Goal: Complete application form: Complete application form

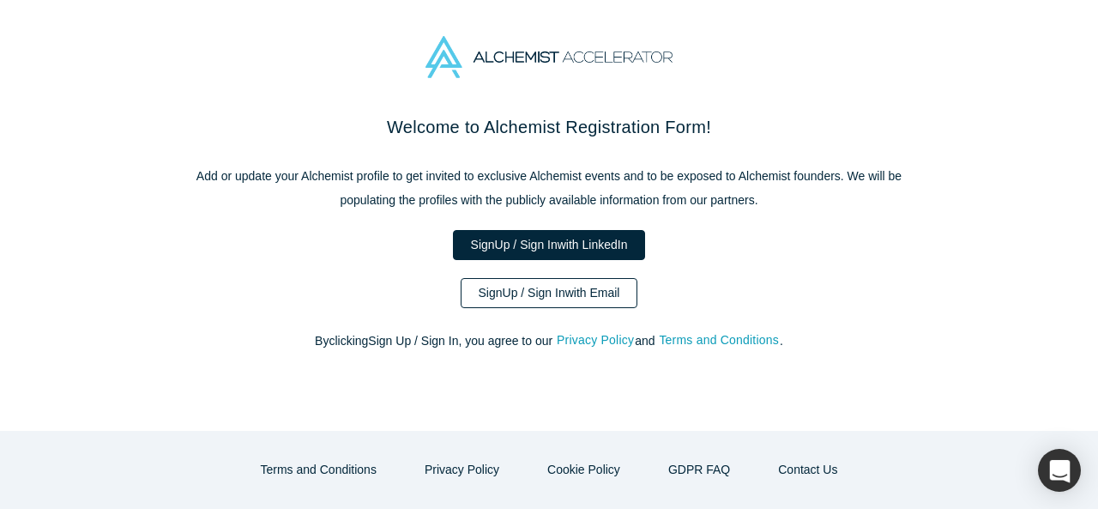
click at [594, 281] on link "Sign Up / Sign In with Email" at bounding box center [550, 293] width 178 height 30
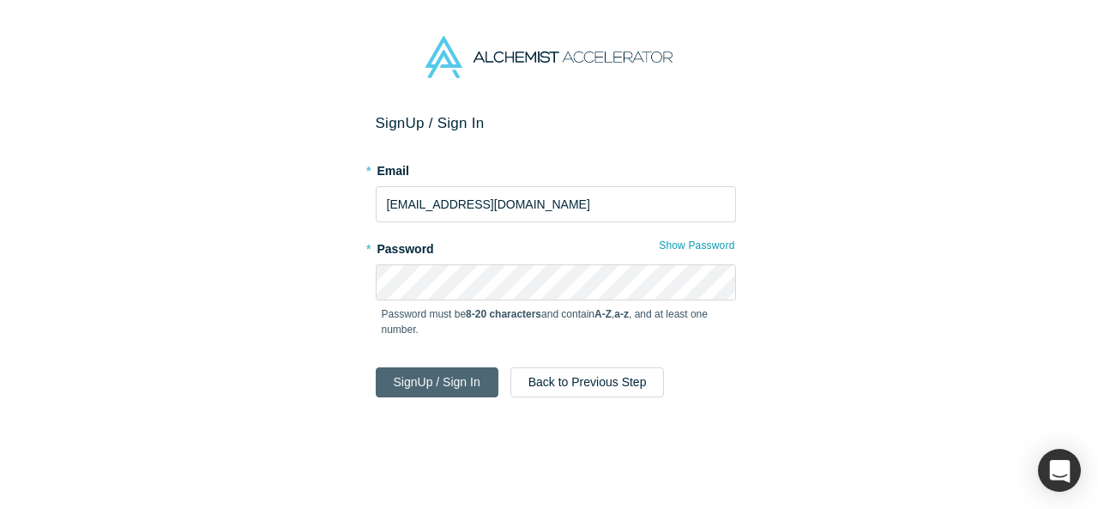
click at [442, 370] on button "Sign Up / Sign In" at bounding box center [437, 382] width 123 height 30
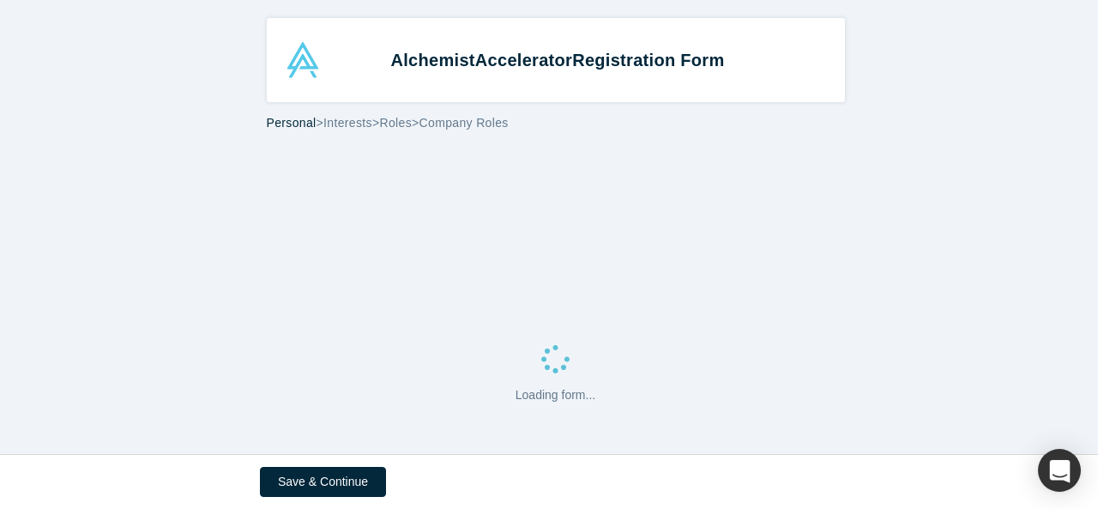
select select "US"
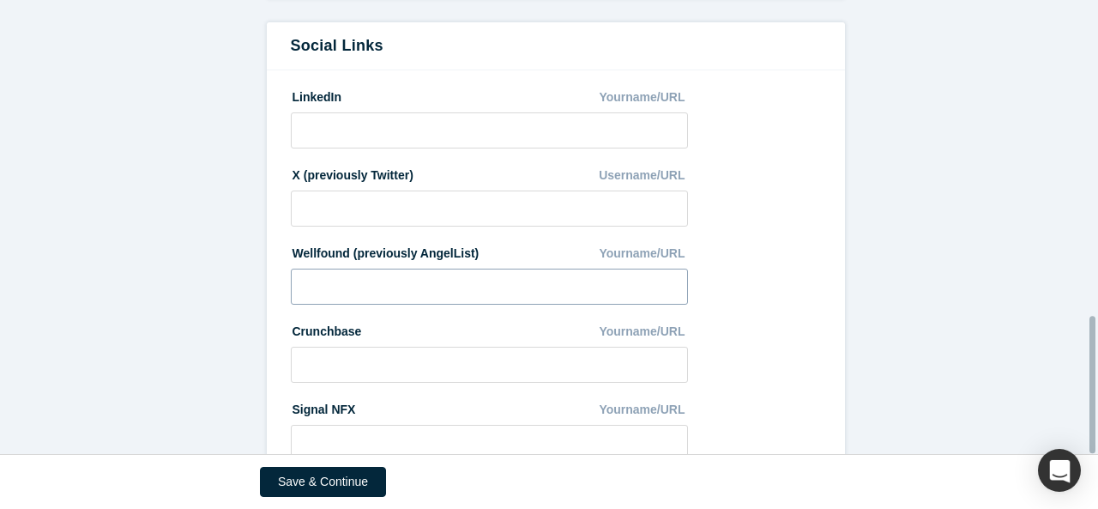
scroll to position [1048, 0]
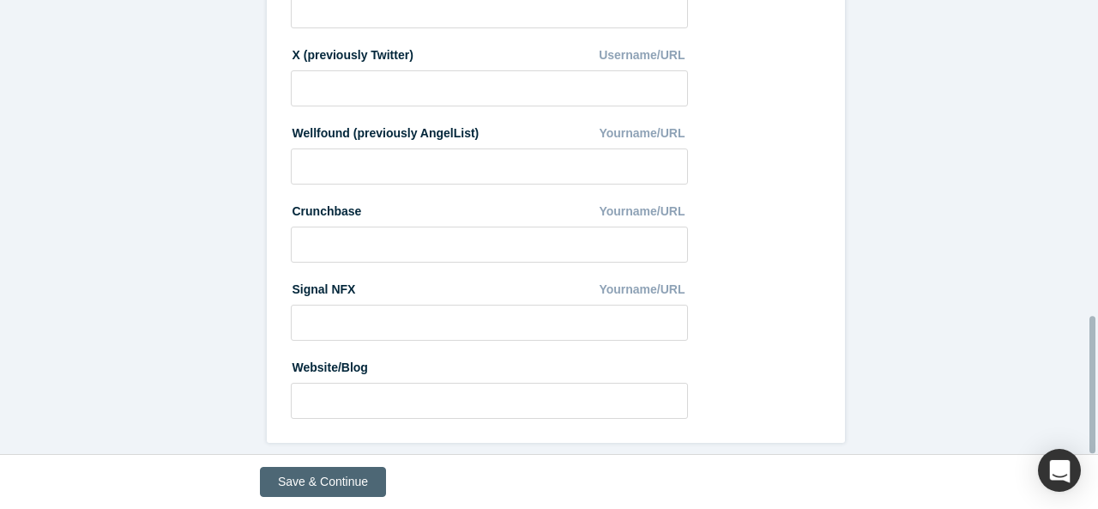
click at [329, 468] on button "Save & Continue" at bounding box center [323, 482] width 126 height 30
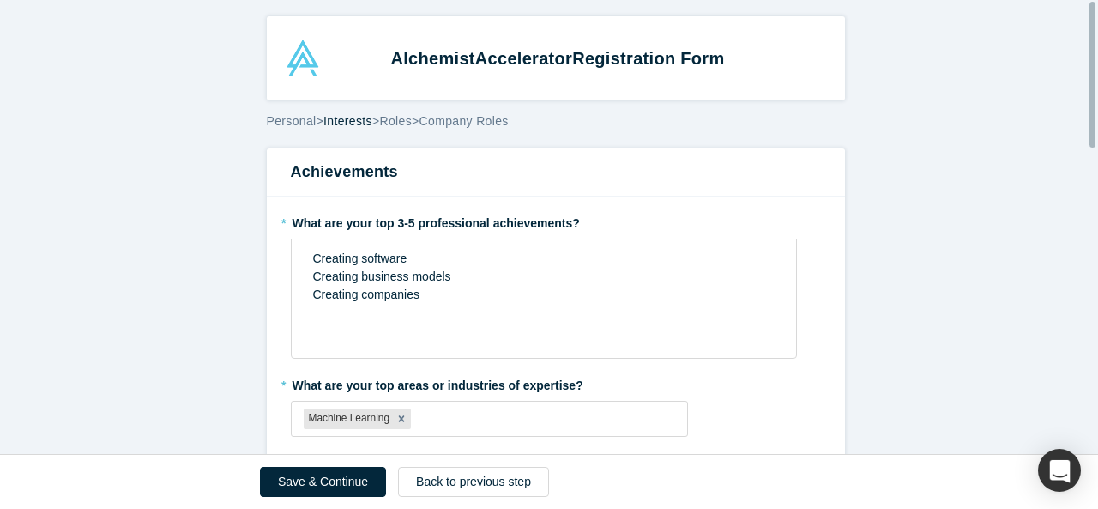
scroll to position [0, 0]
